Goal: Task Accomplishment & Management: Manage account settings

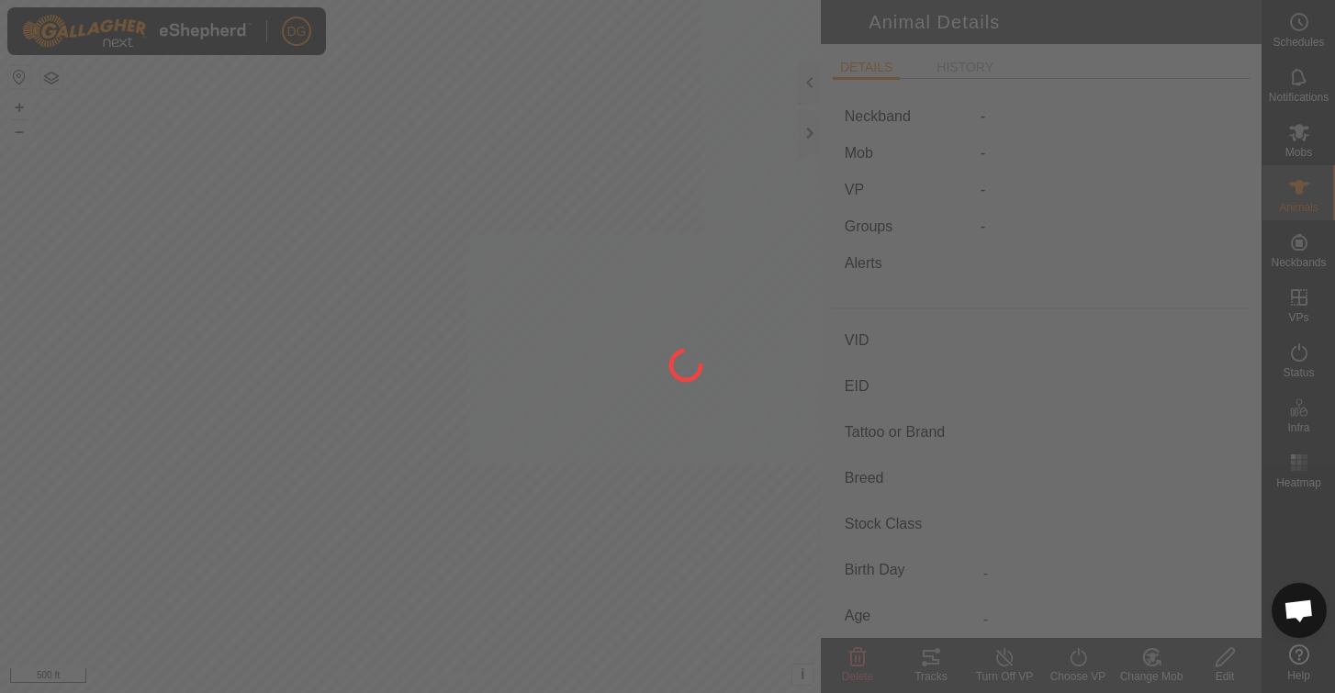
type input "v98"
type input "-"
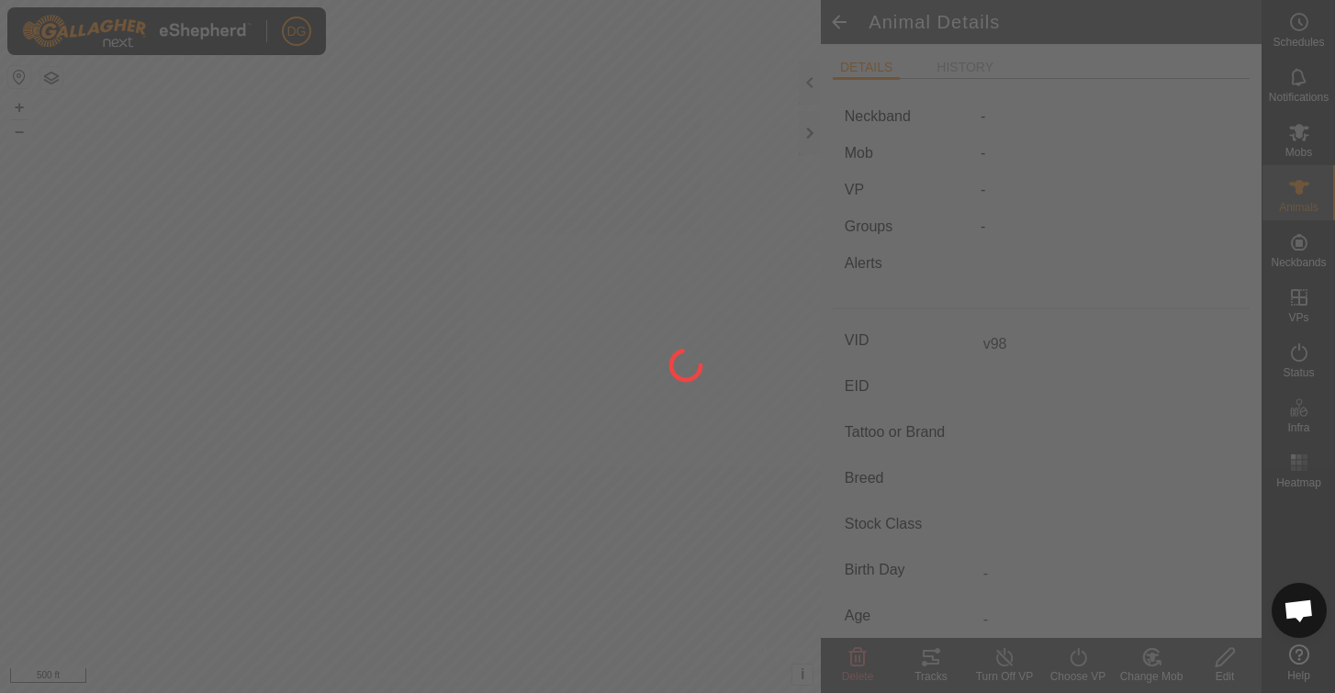
type input "0 kg"
type input "-"
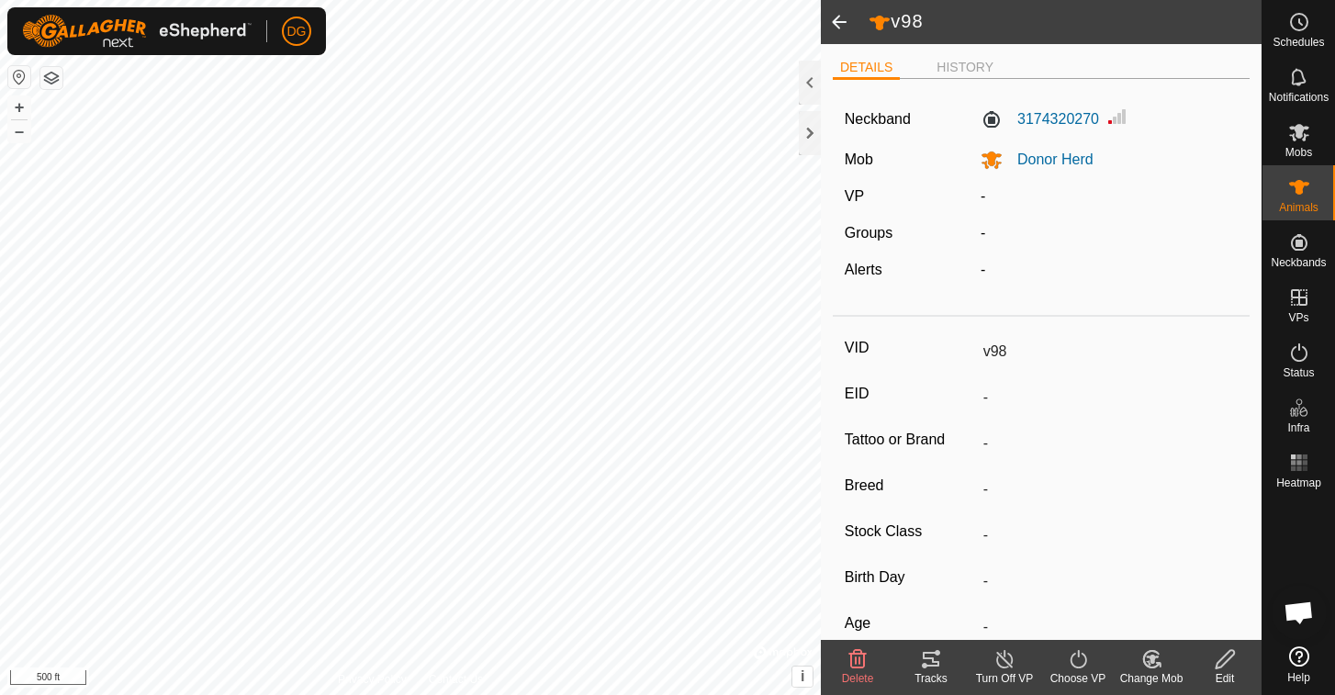
click at [1221, 660] on icon at bounding box center [1225, 659] width 18 height 18
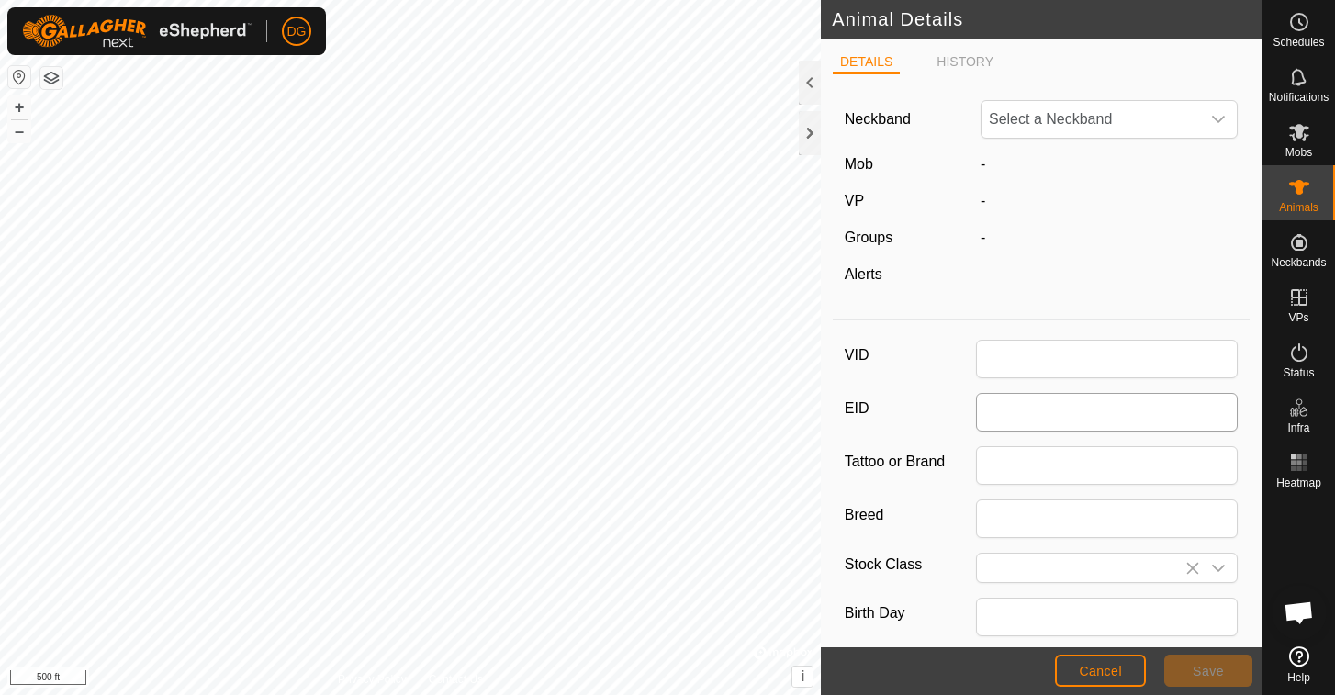
type input "v98"
type input "0"
click at [1091, 111] on span "3174320270" at bounding box center [1091, 119] width 219 height 37
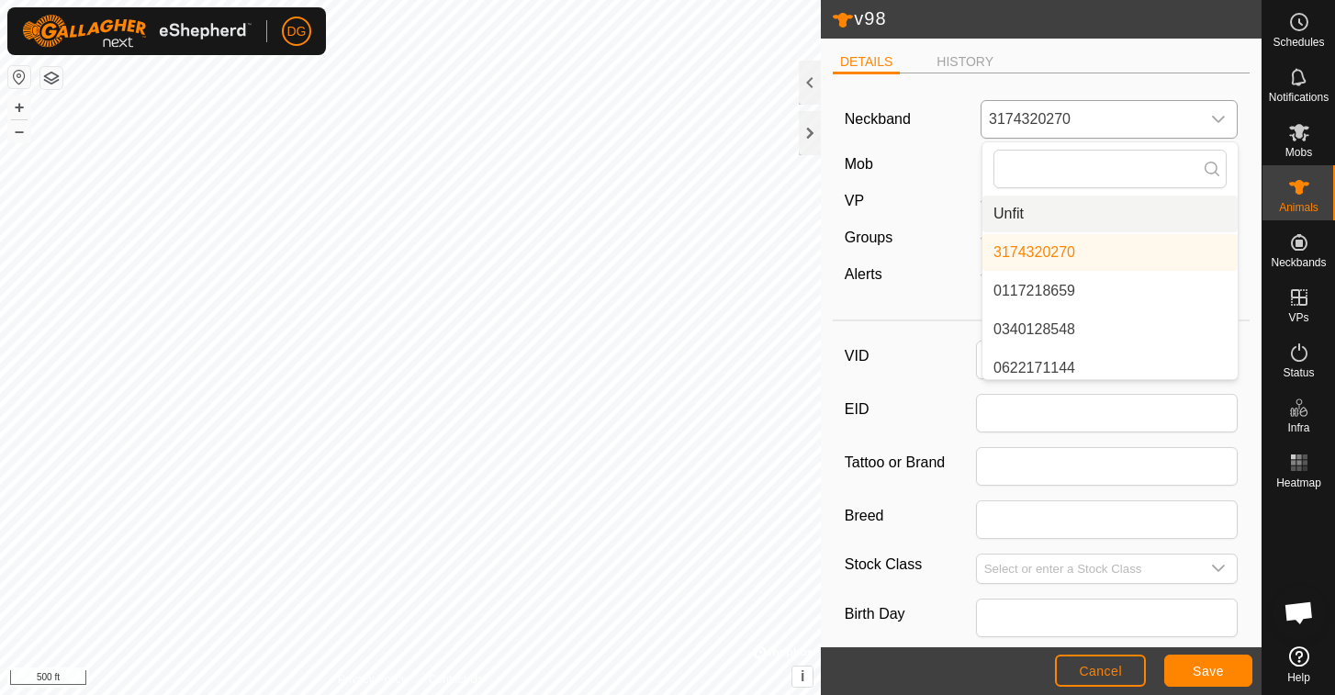
click at [1031, 207] on li "Unfit" at bounding box center [1110, 214] width 255 height 37
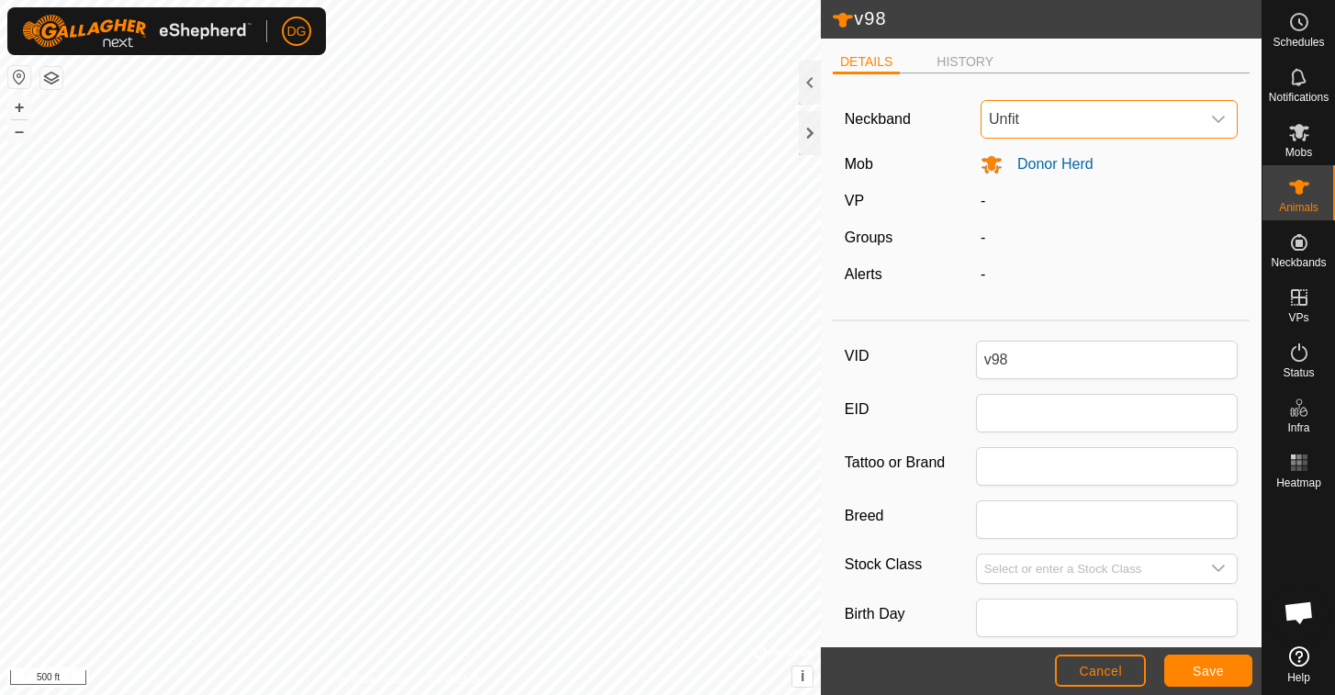
click at [1207, 669] on span "Save" at bounding box center [1208, 671] width 31 height 15
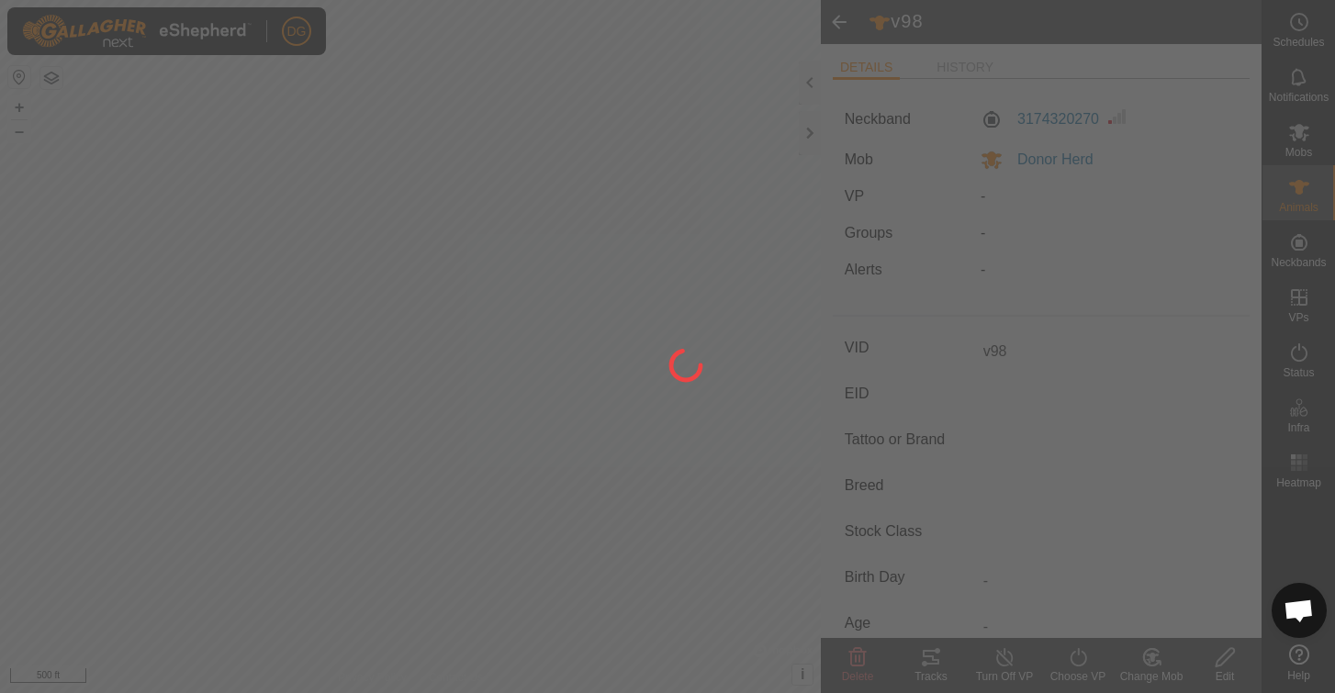
type input "-"
type input "0 kg"
type input "-"
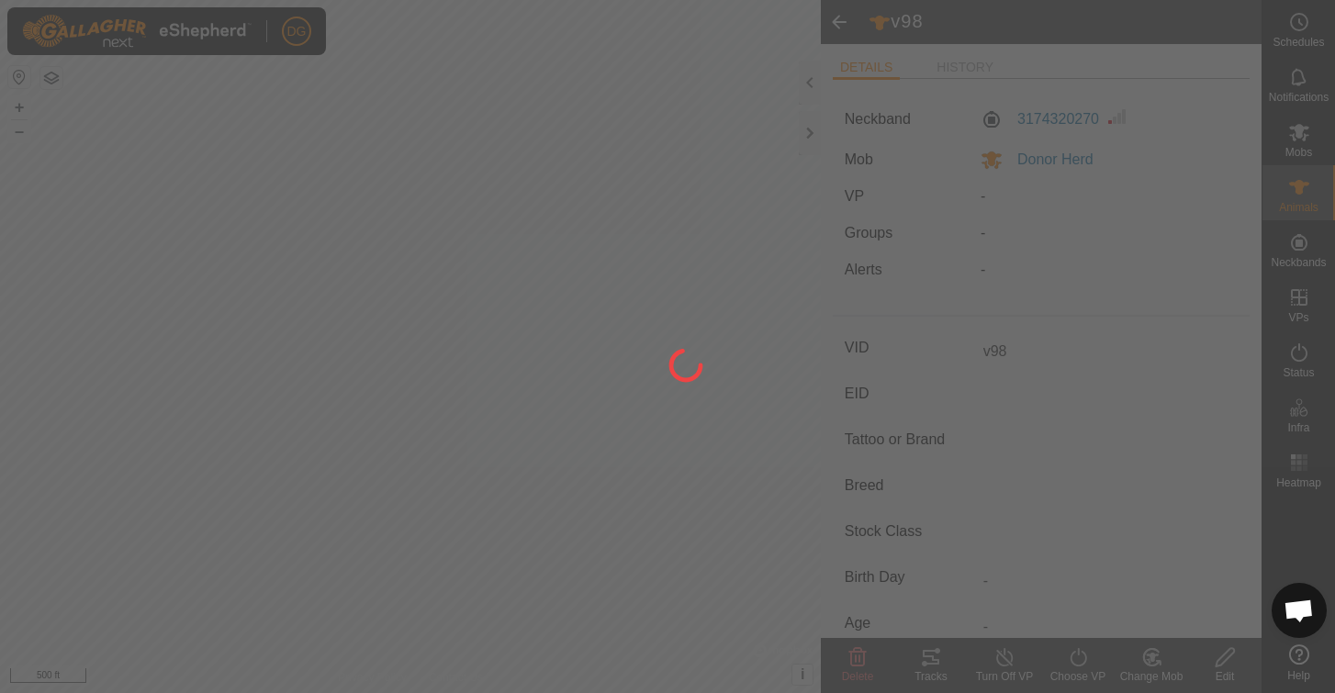
type input "-"
